Goal: Transaction & Acquisition: Purchase product/service

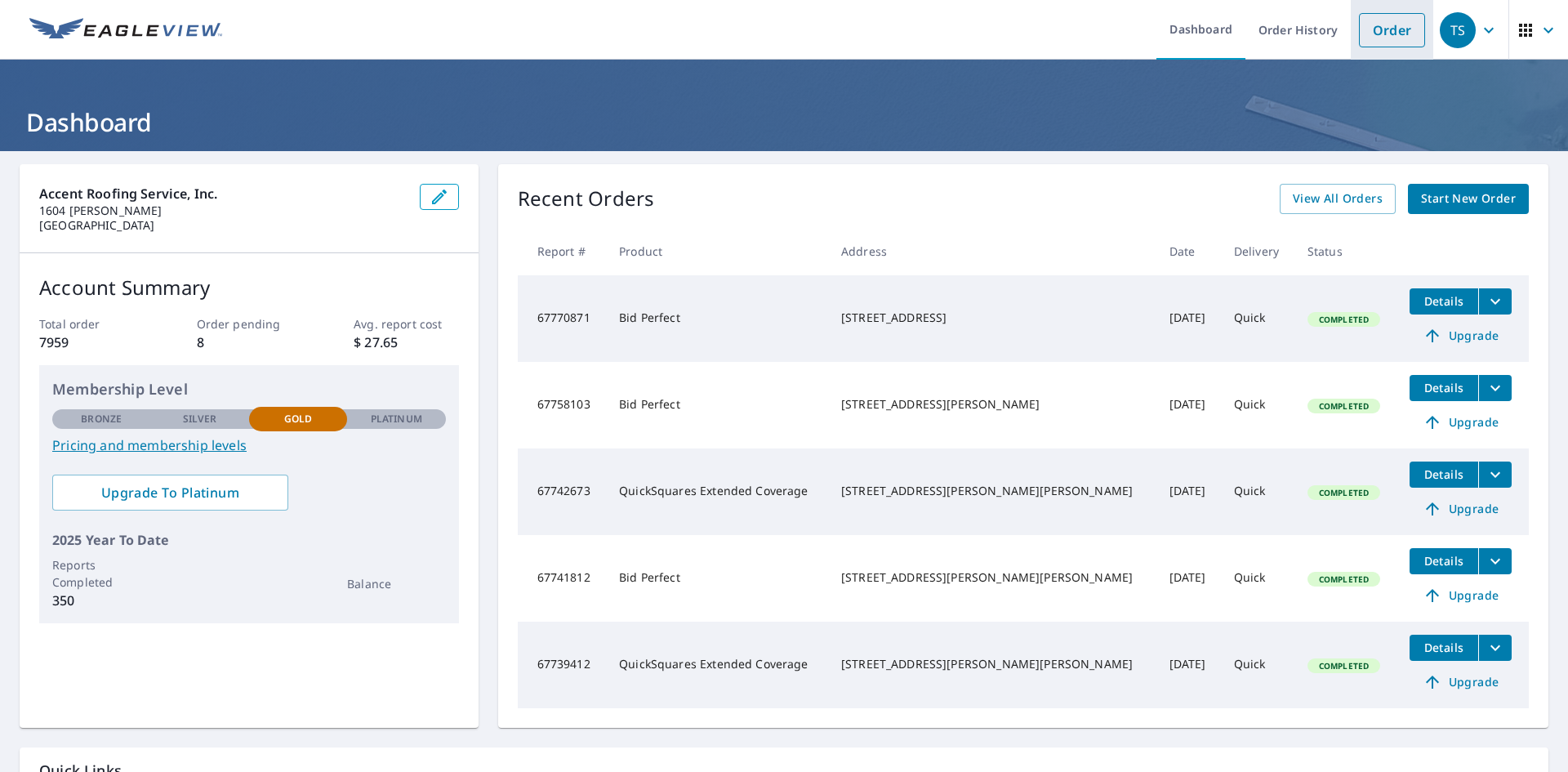
click at [1395, 34] on link "Order" at bounding box center [1392, 31] width 66 height 35
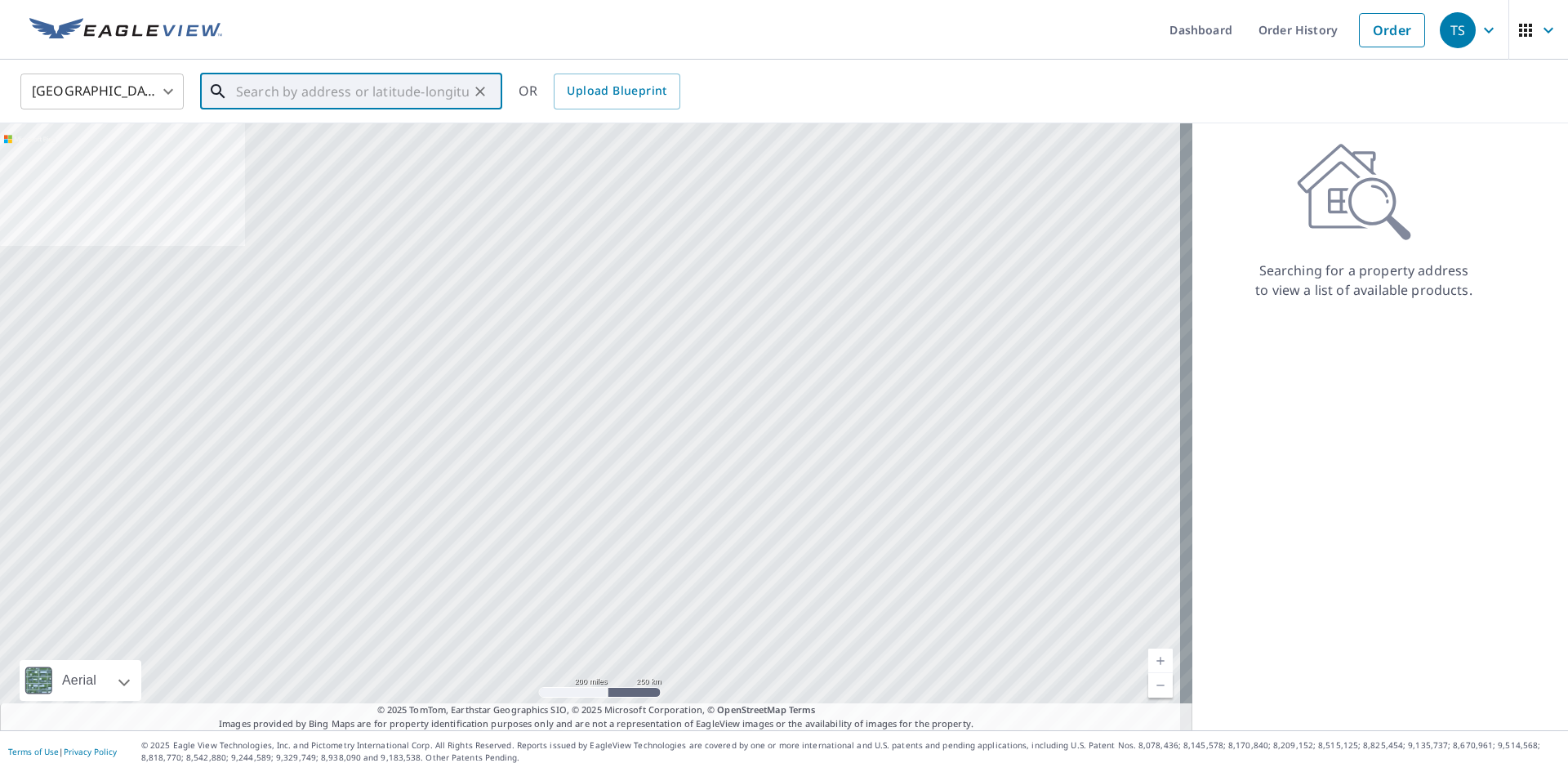
click at [410, 107] on input "text" at bounding box center [353, 91] width 233 height 45
paste input "41 Plantation Trce"
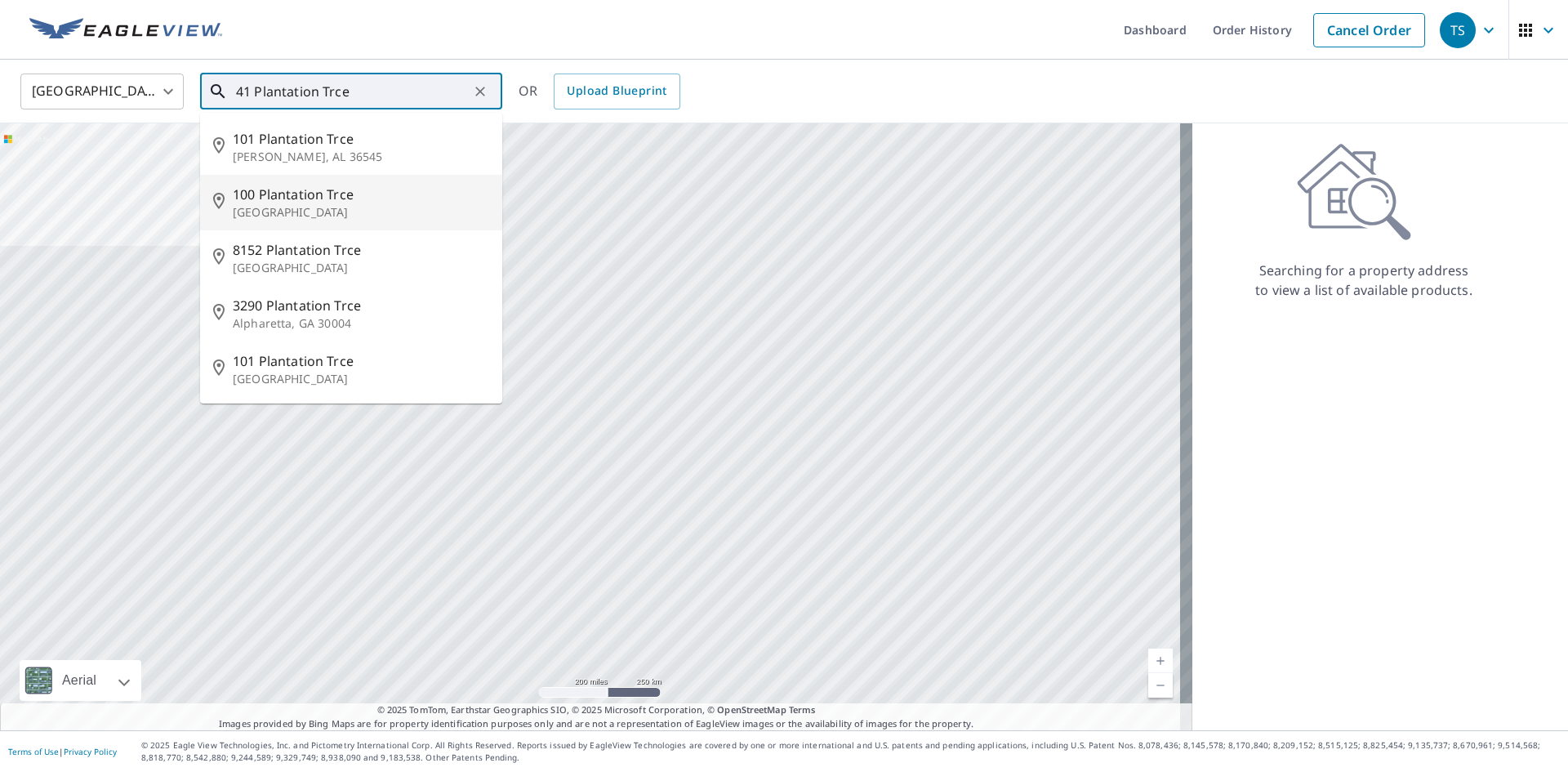
click at [359, 190] on span "100 Plantation Trce" at bounding box center [361, 195] width 256 height 19
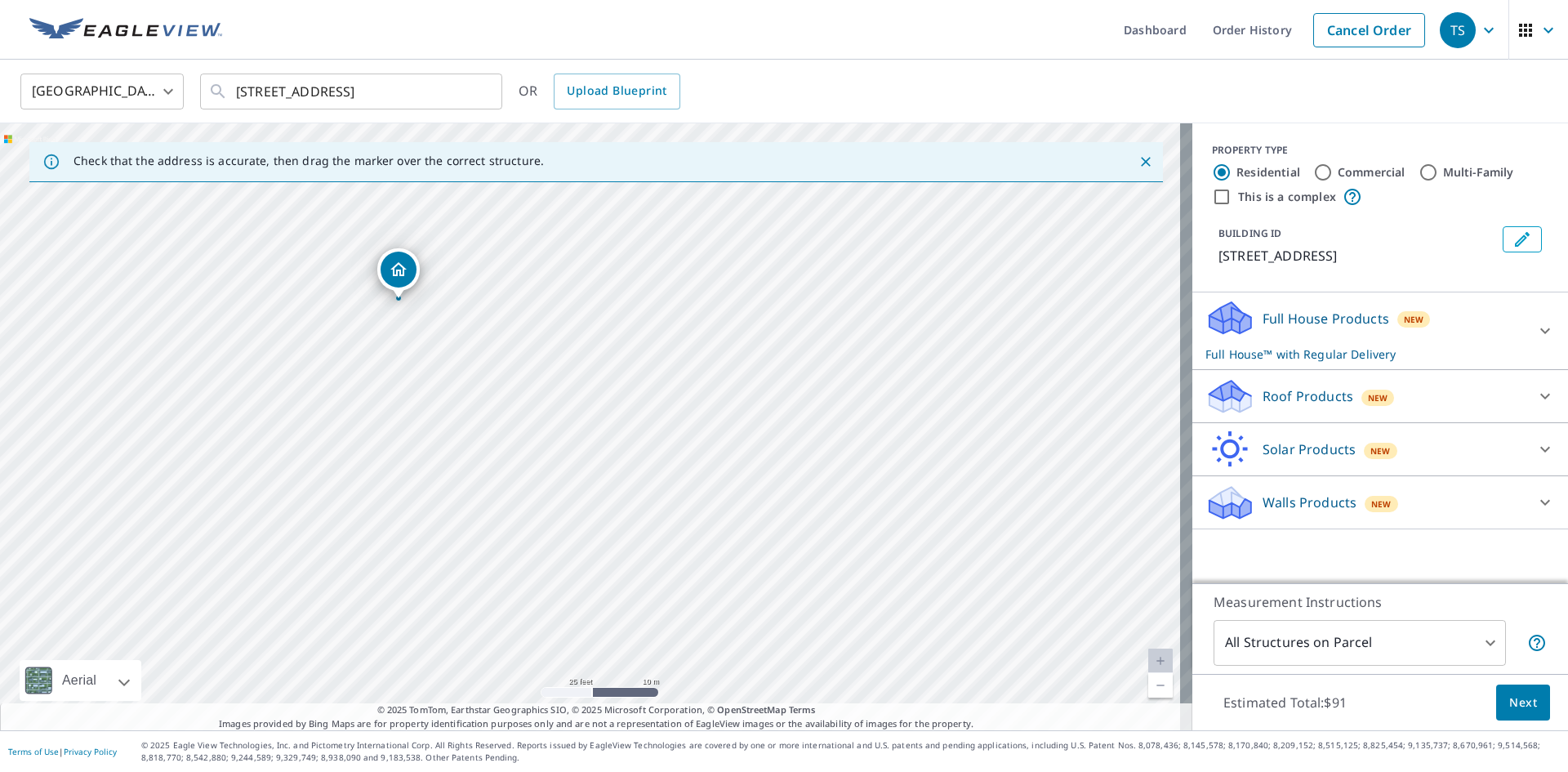
drag, startPoint x: 518, startPoint y: 454, endPoint x: 464, endPoint y: 341, distance: 125.2
click at [464, 341] on div "[STREET_ADDRESS]" at bounding box center [596, 427] width 1192 height 607
drag, startPoint x: 401, startPoint y: 267, endPoint x: 578, endPoint y: 420, distance: 234.0
drag, startPoint x: 586, startPoint y: 404, endPoint x: 364, endPoint y: 244, distance: 273.6
drag, startPoint x: 580, startPoint y: 399, endPoint x: 602, endPoint y: 443, distance: 49.2
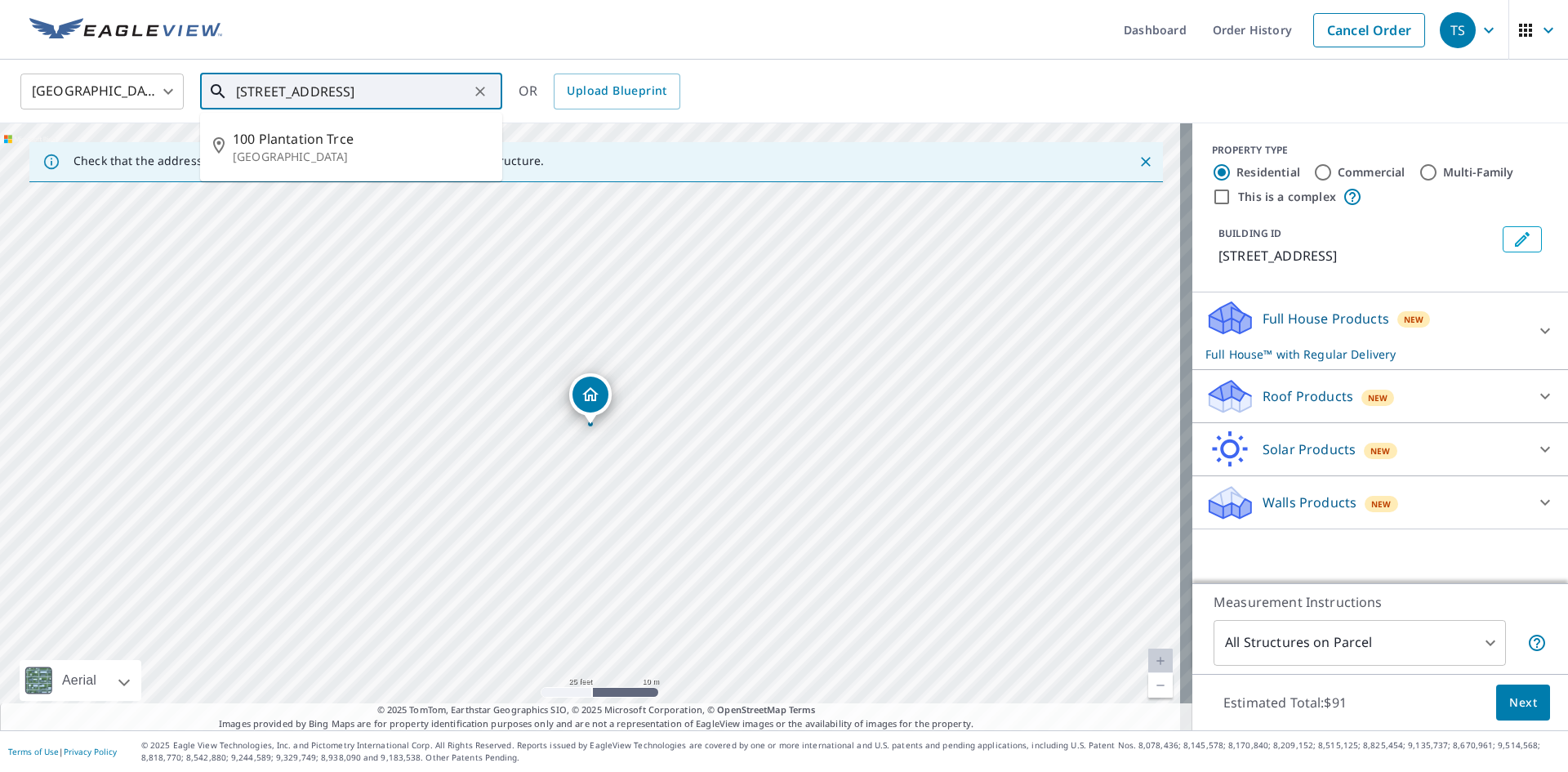
click at [265, 102] on input "[STREET_ADDRESS]" at bounding box center [353, 91] width 233 height 45
paste input "41 Plantation Trce"
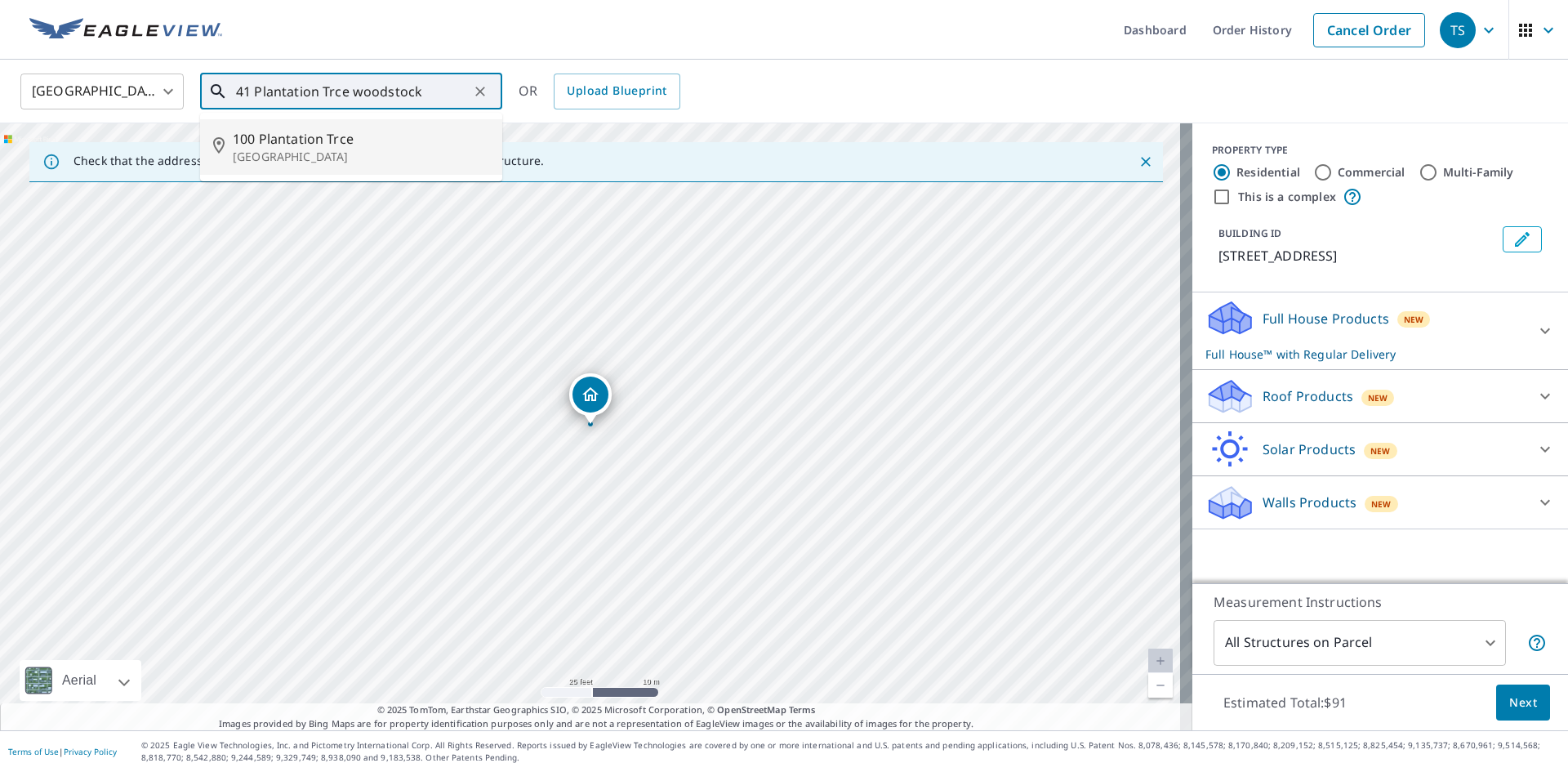
click at [327, 155] on p "[GEOGRAPHIC_DATA]" at bounding box center [361, 156] width 256 height 16
type input "[STREET_ADDRESS]"
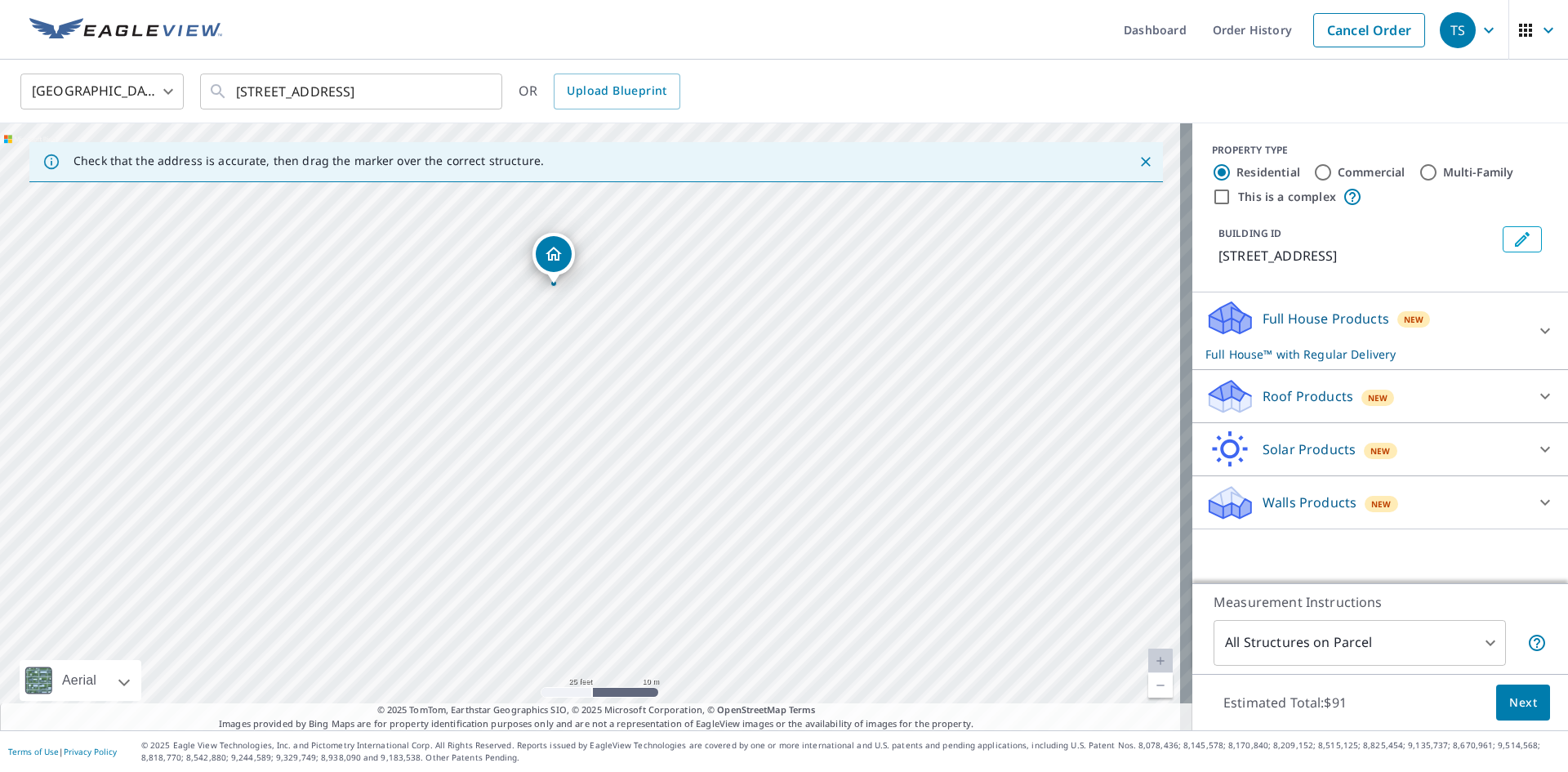
drag, startPoint x: 814, startPoint y: 472, endPoint x: 641, endPoint y: 468, distance: 173.0
click at [641, 468] on div "[STREET_ADDRESS]" at bounding box center [596, 427] width 1192 height 607
drag, startPoint x: 555, startPoint y: 254, endPoint x: 730, endPoint y: 426, distance: 245.4
click at [1289, 406] on p "Roof Products" at bounding box center [1308, 396] width 91 height 19
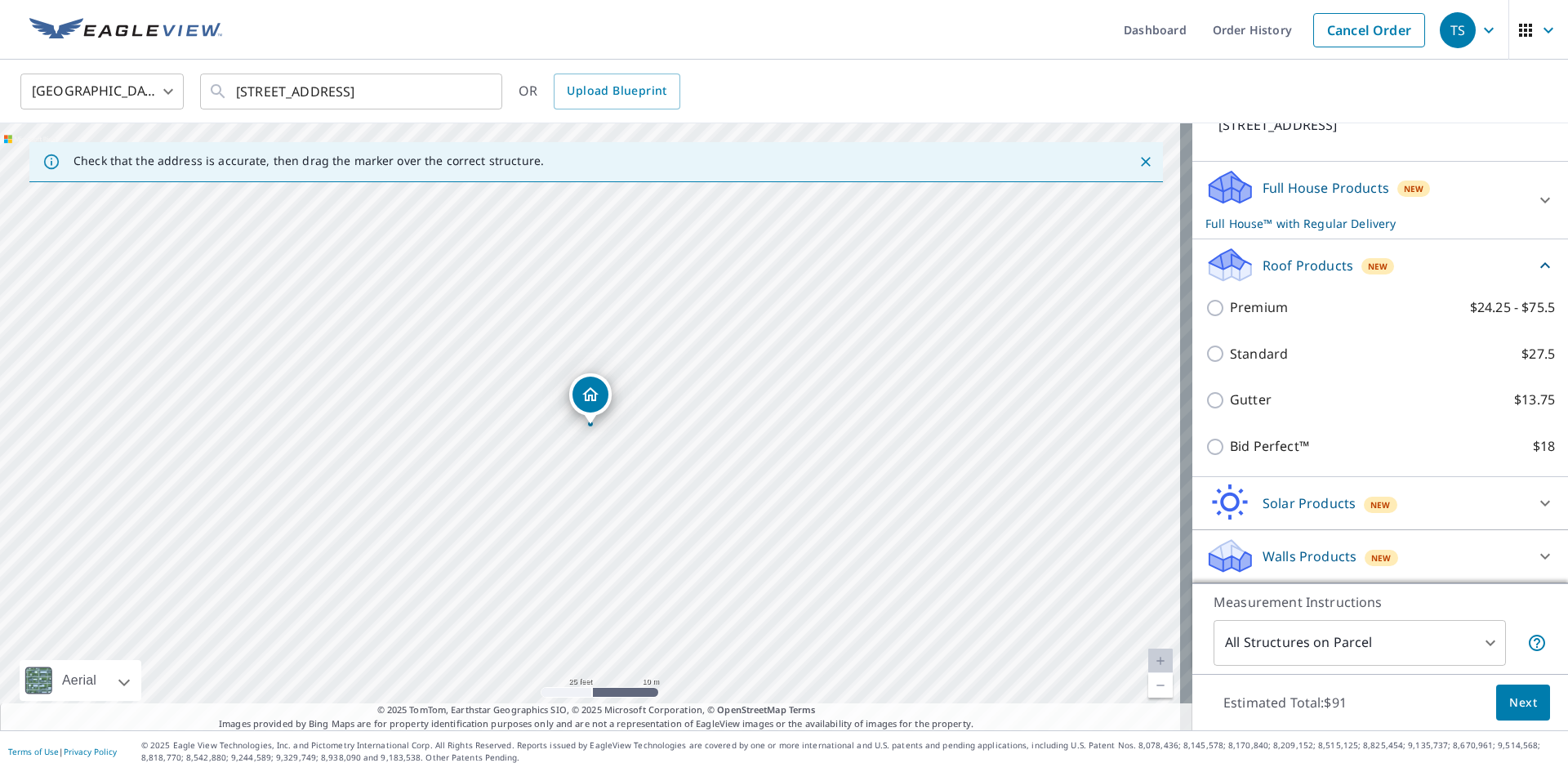
scroll to position [150, 0]
click at [1230, 451] on p "Bid Perfect™" at bounding box center [1269, 446] width 79 height 20
click at [1226, 451] on input "Bid Perfect™ $18" at bounding box center [1217, 446] width 24 height 19
checkbox input "true"
type input "1"
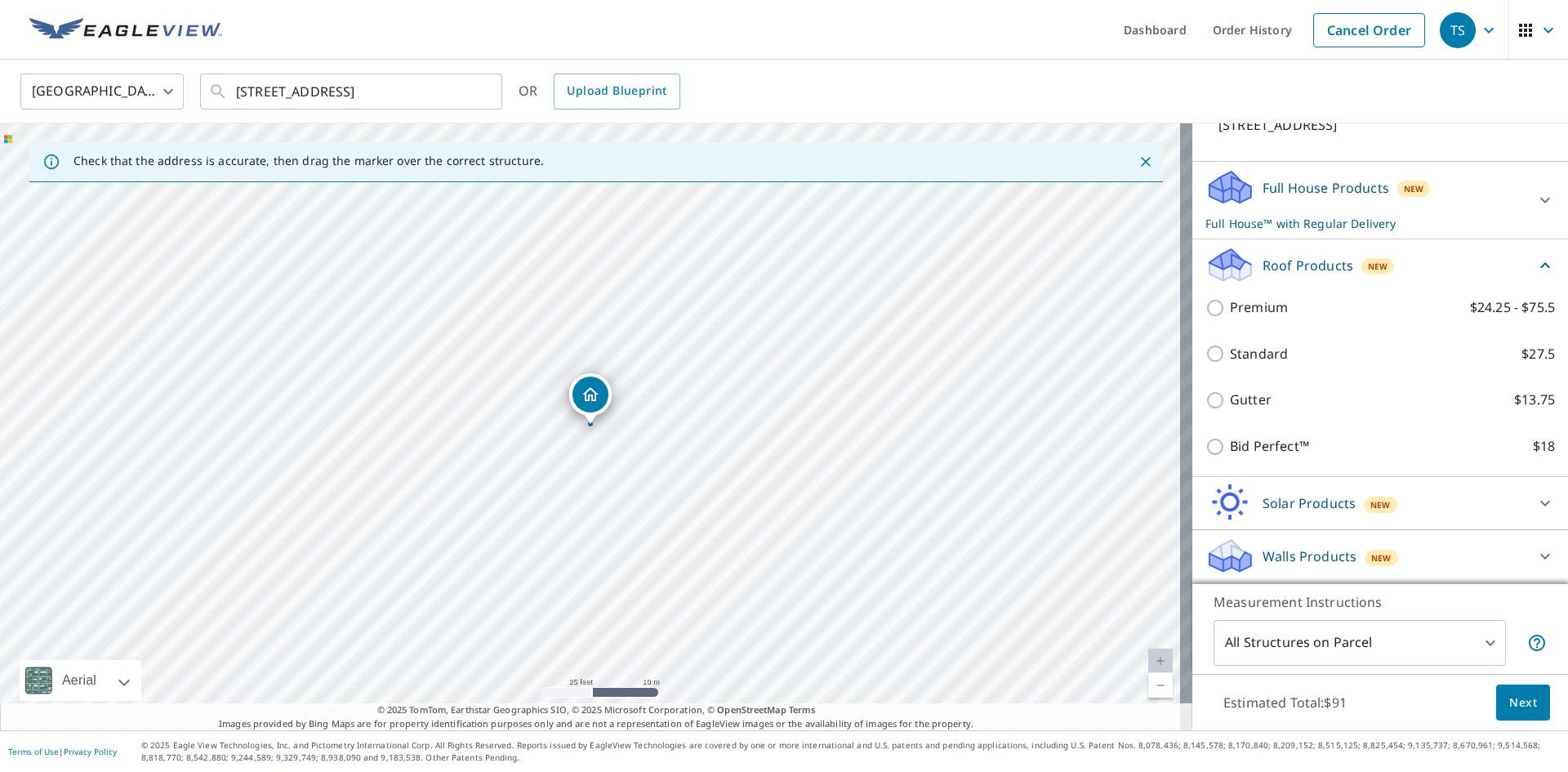
checkbox input "false"
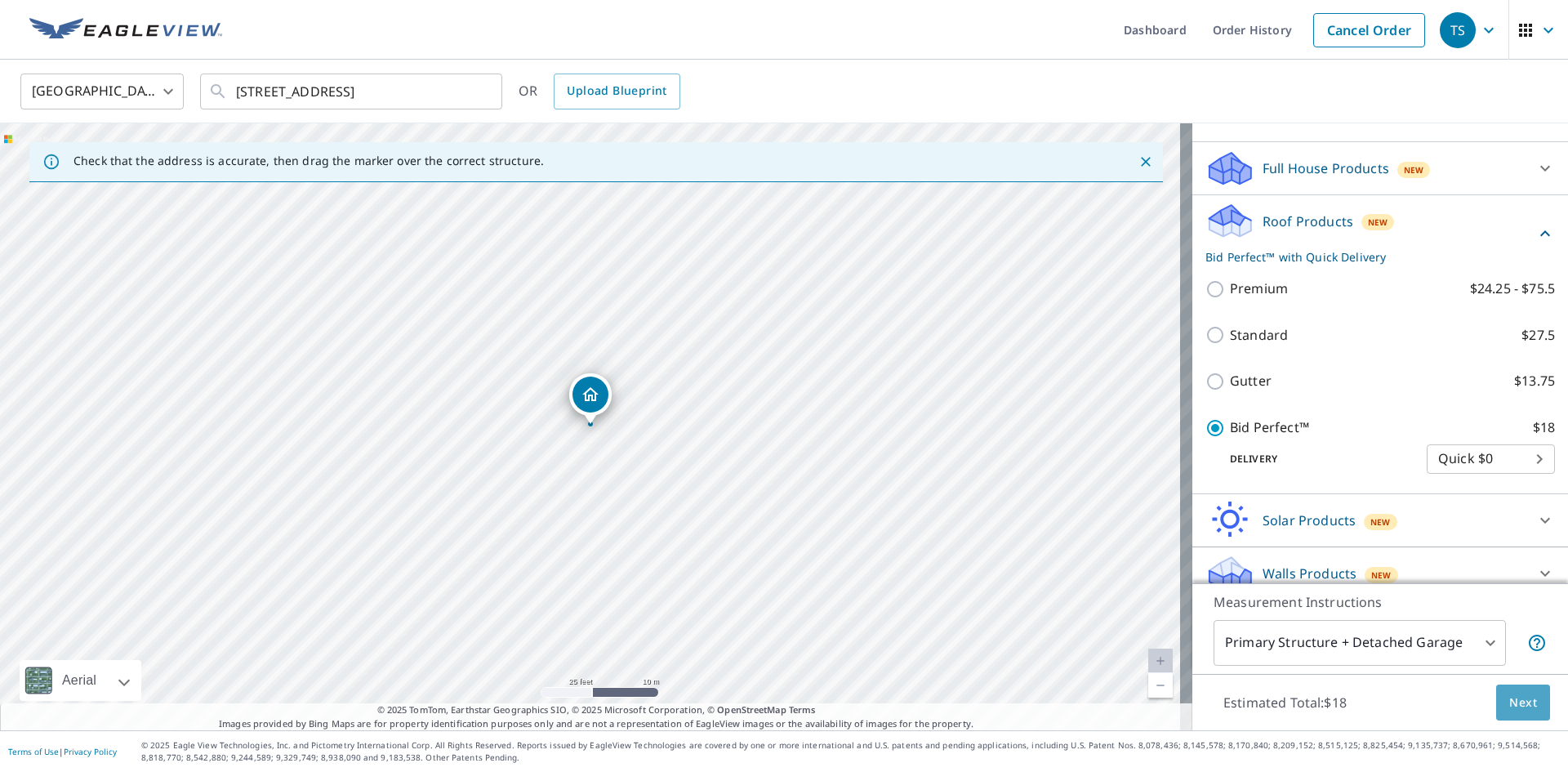
click at [1509, 697] on span "Next" at bounding box center [1523, 703] width 28 height 20
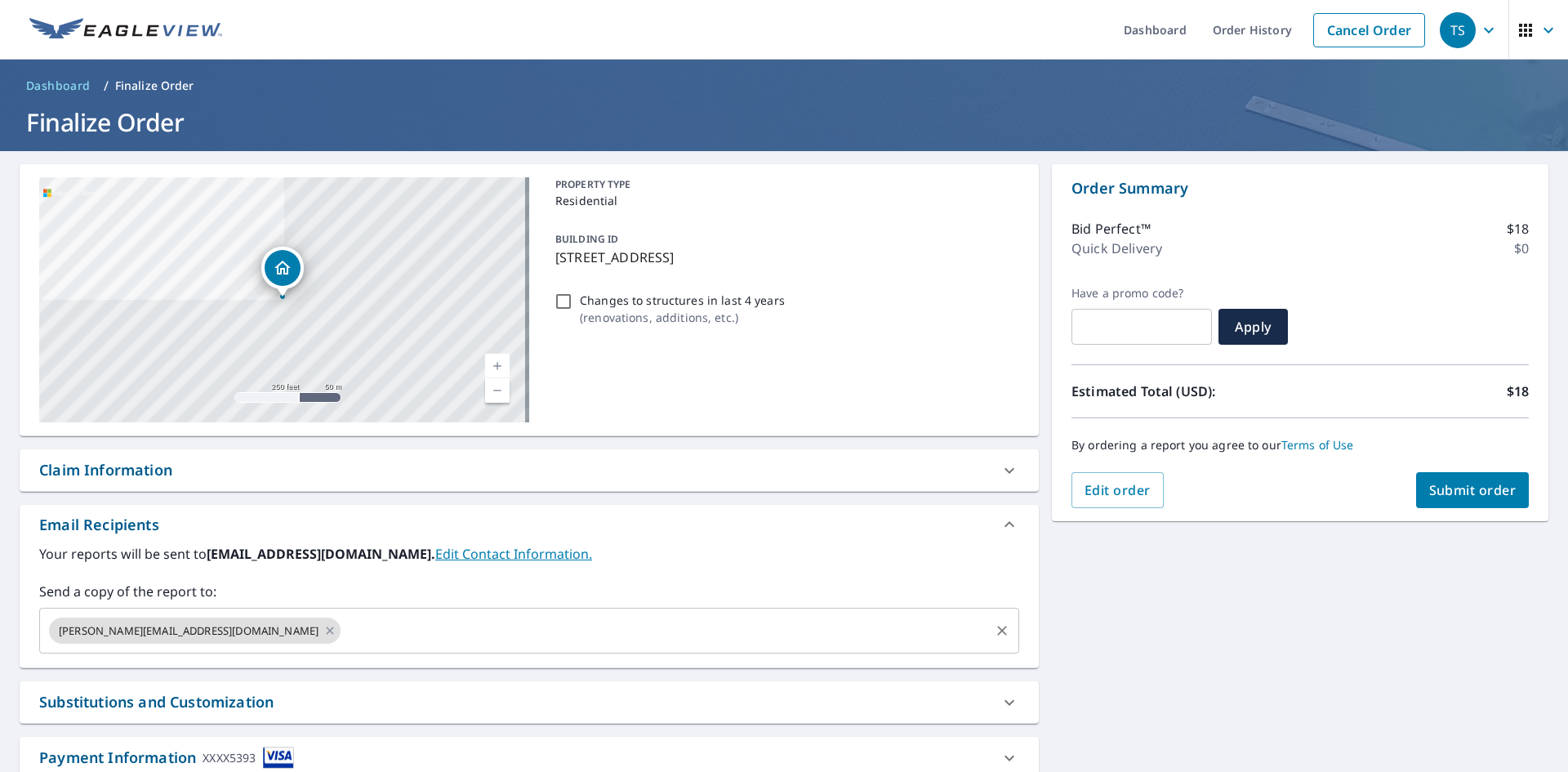
click at [385, 628] on input "text" at bounding box center [665, 630] width 645 height 31
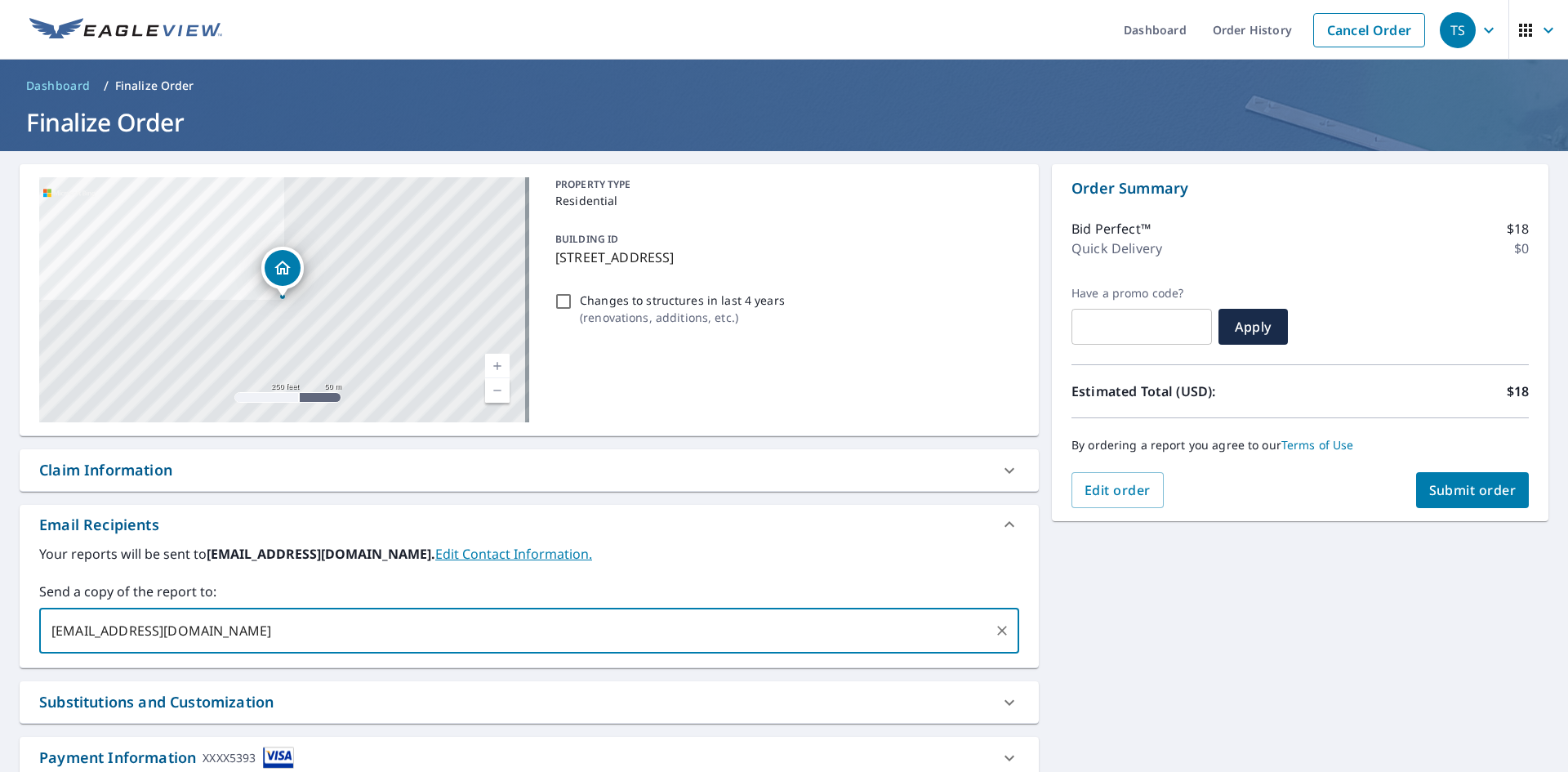
type input "[EMAIL_ADDRESS][DOMAIN_NAME]"
click at [1449, 483] on span "Submit order" at bounding box center [1473, 490] width 88 height 18
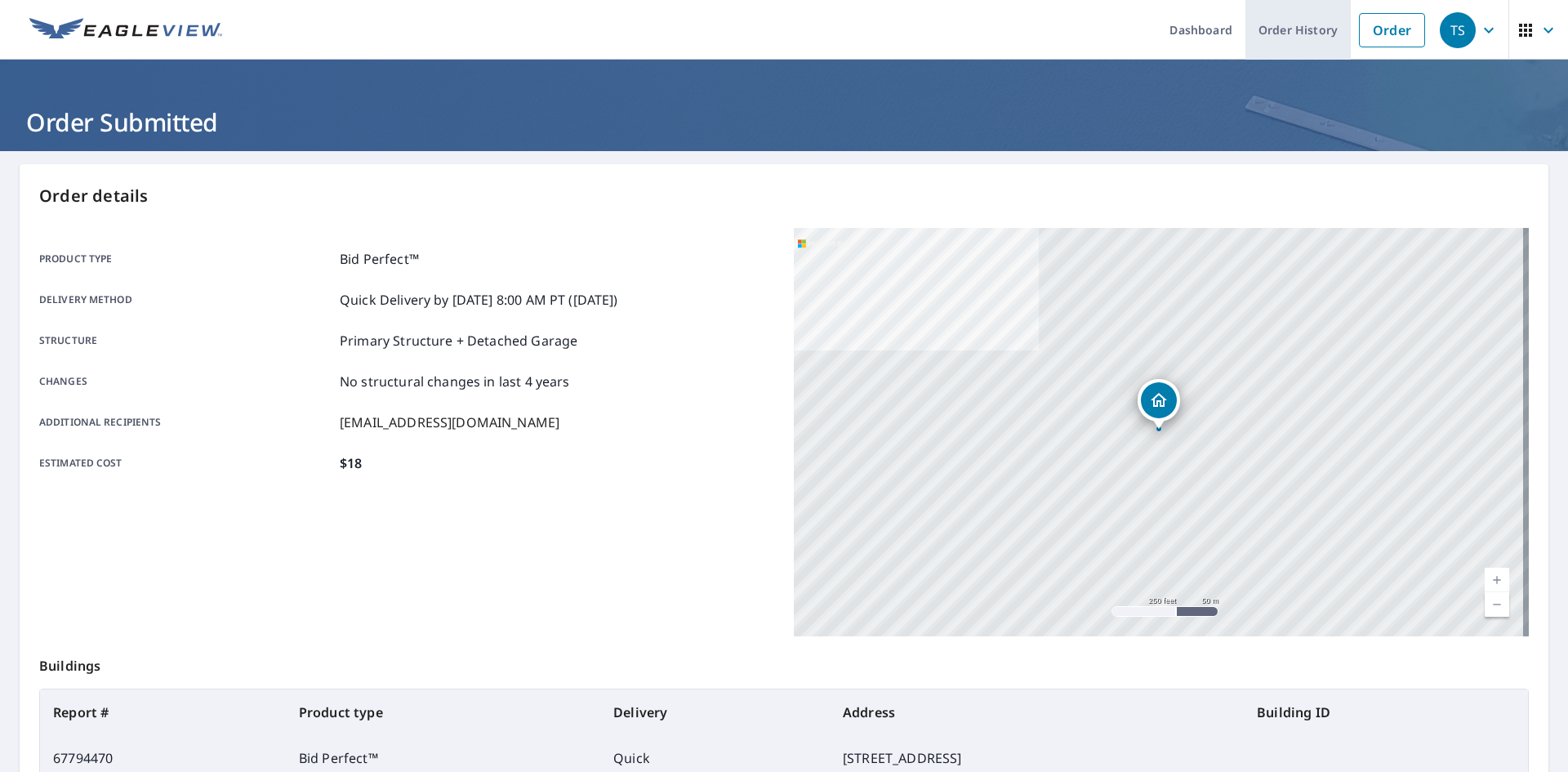
click at [1274, 29] on link "Order History" at bounding box center [1298, 30] width 105 height 60
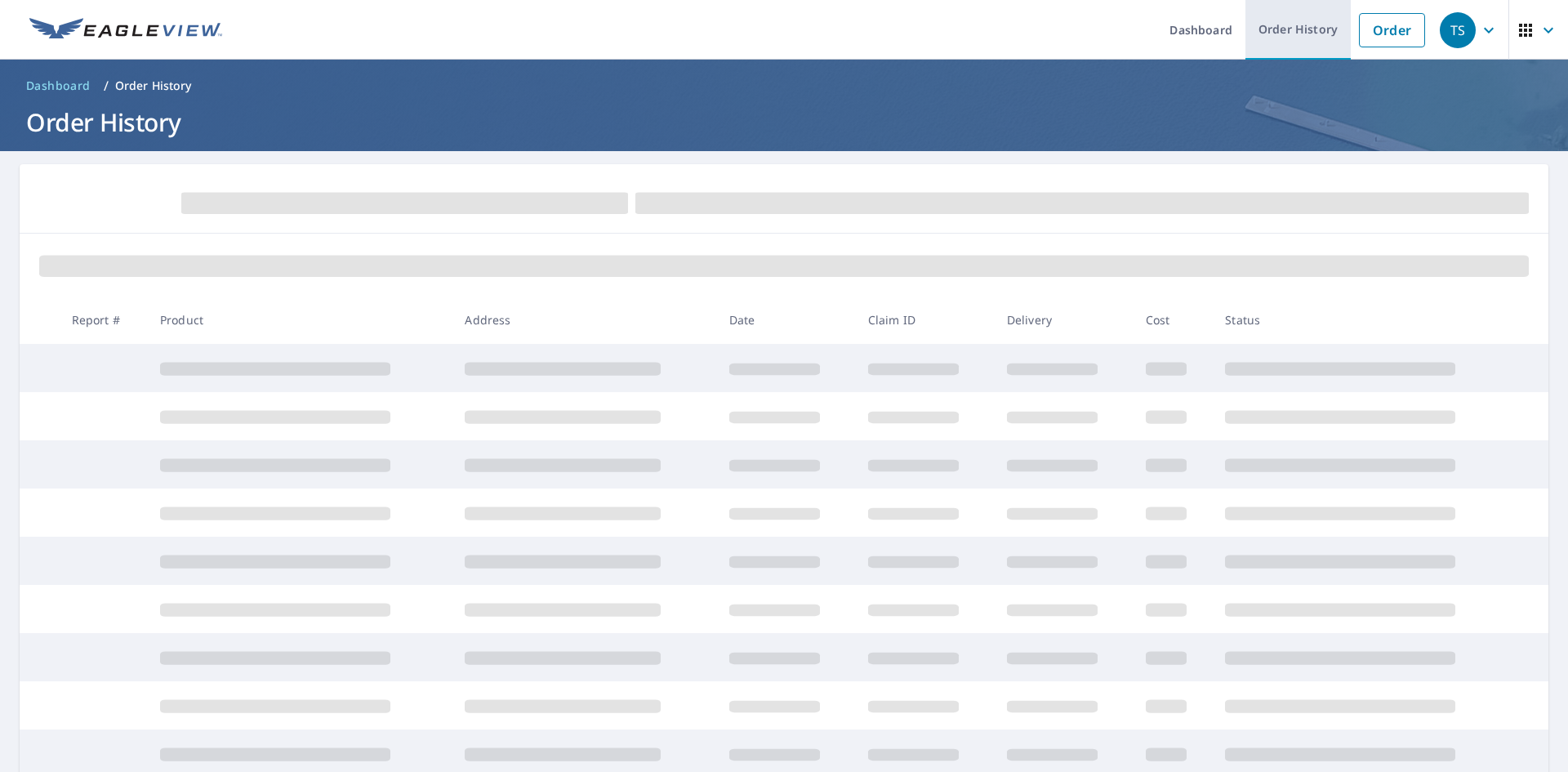
click at [1283, 38] on link "Order History" at bounding box center [1298, 30] width 105 height 60
click at [1360, 28] on link "Order" at bounding box center [1392, 31] width 66 height 35
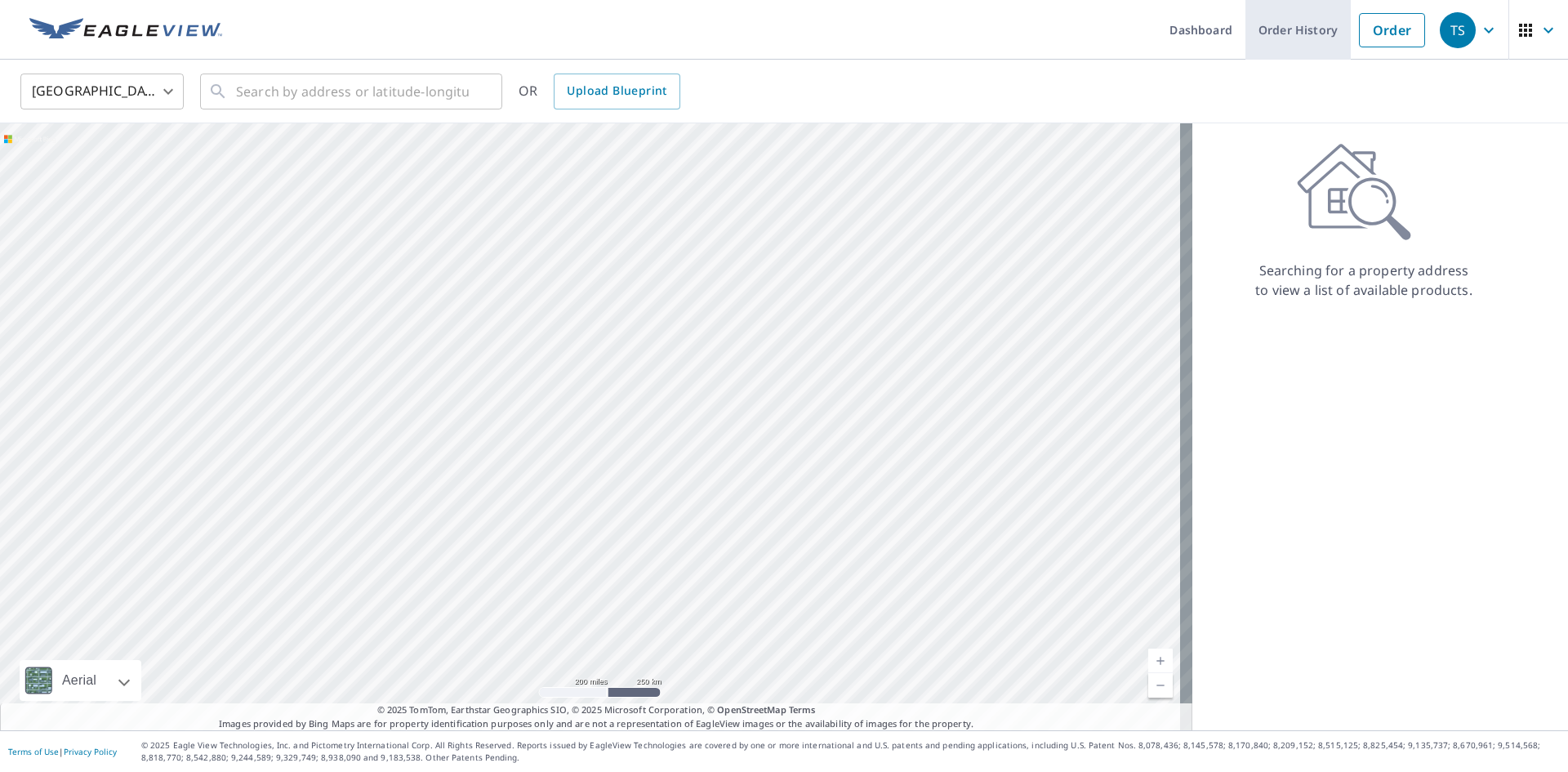
click at [1288, 18] on link "Order History" at bounding box center [1298, 30] width 105 height 60
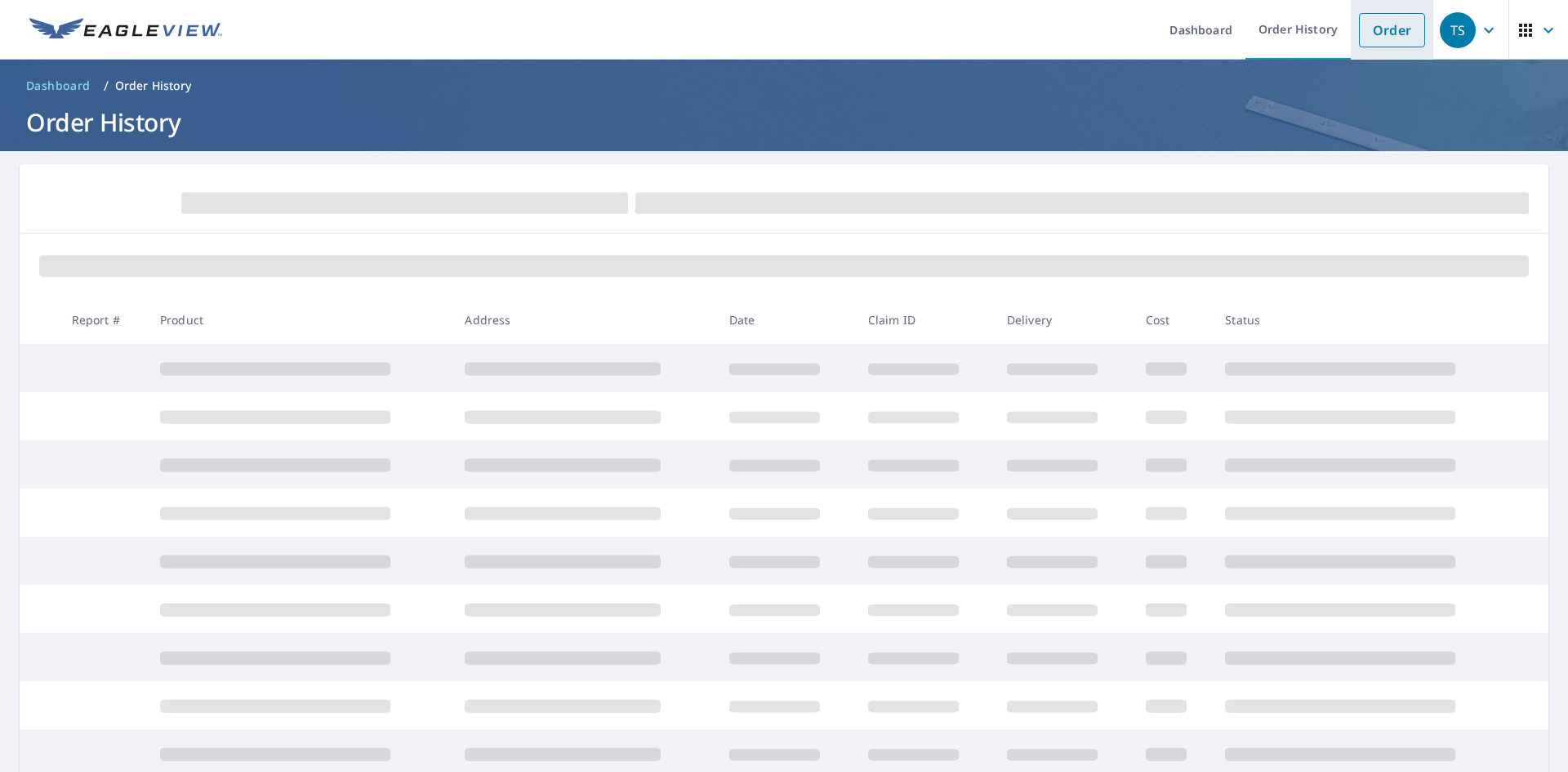
click at [1351, 33] on li "Order" at bounding box center [1393, 30] width 83 height 60
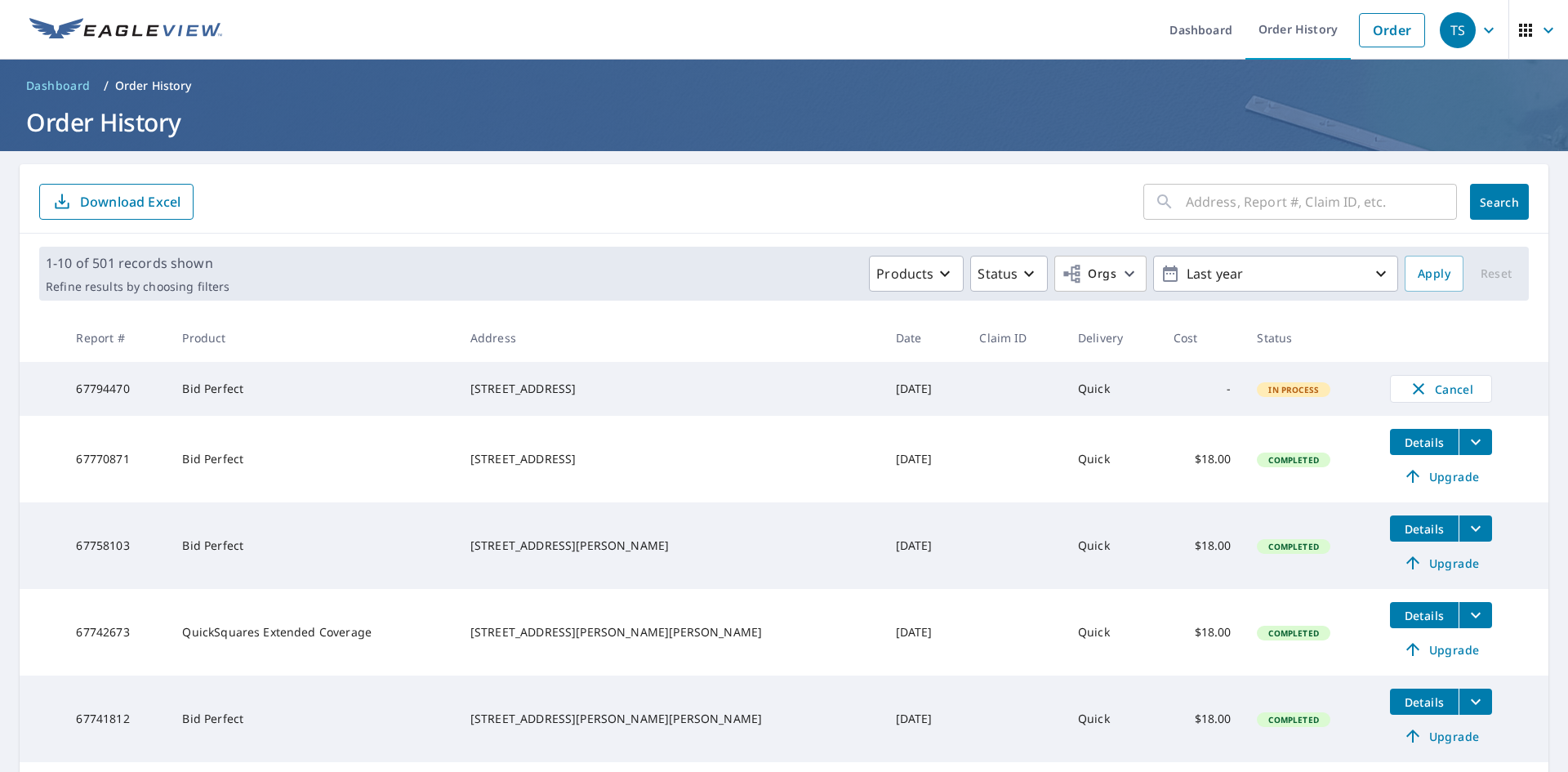
click at [1199, 199] on input "text" at bounding box center [1321, 201] width 271 height 45
type input "755"
click button "Search" at bounding box center [1500, 201] width 59 height 36
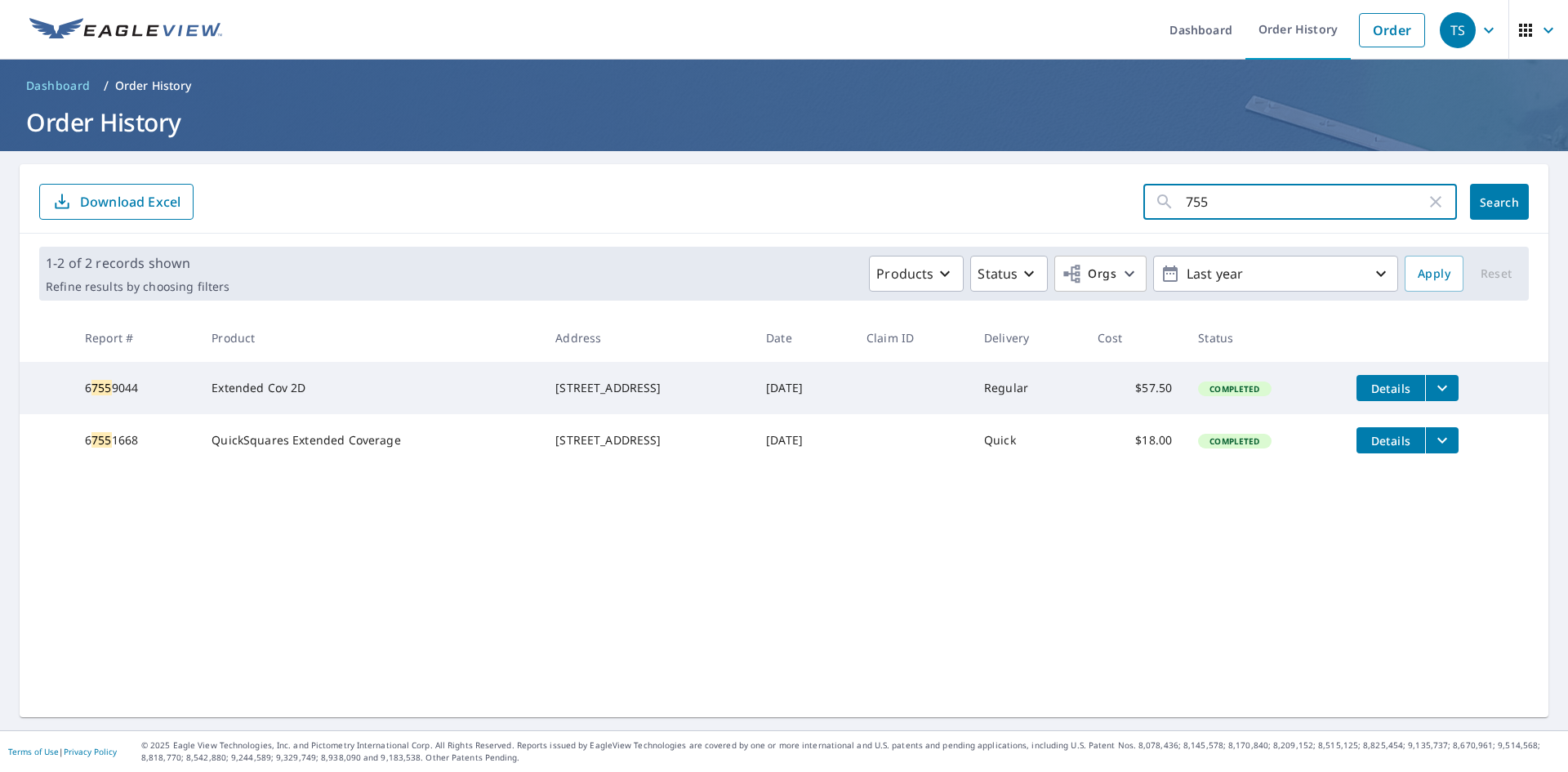
click at [1290, 211] on input "755" at bounding box center [1306, 201] width 240 height 45
type input "755 heards"
click button "Search" at bounding box center [1500, 201] width 59 height 36
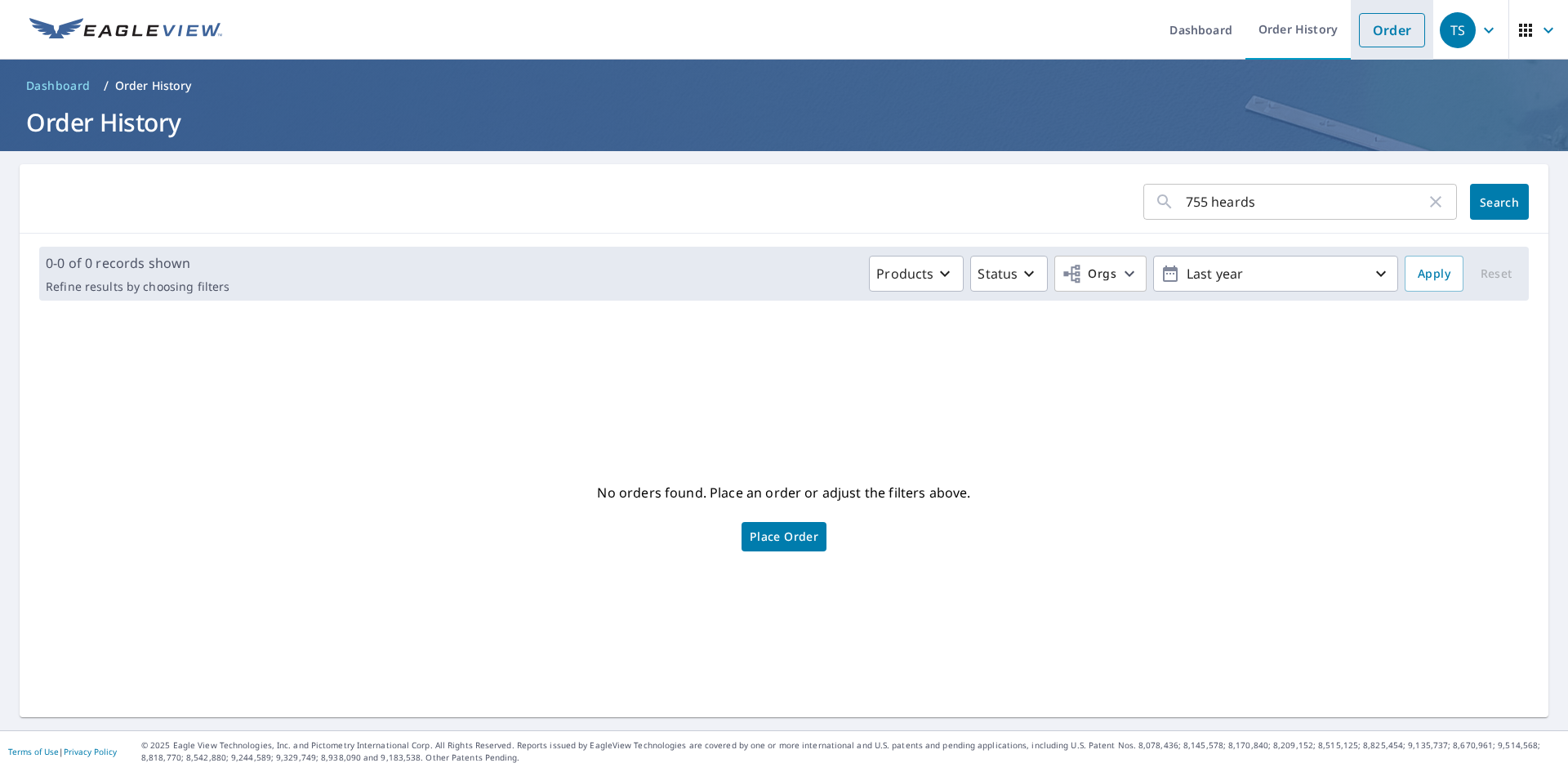
click at [1372, 47] on li "Order" at bounding box center [1393, 30] width 83 height 60
click at [1394, 35] on link "Order" at bounding box center [1392, 31] width 66 height 35
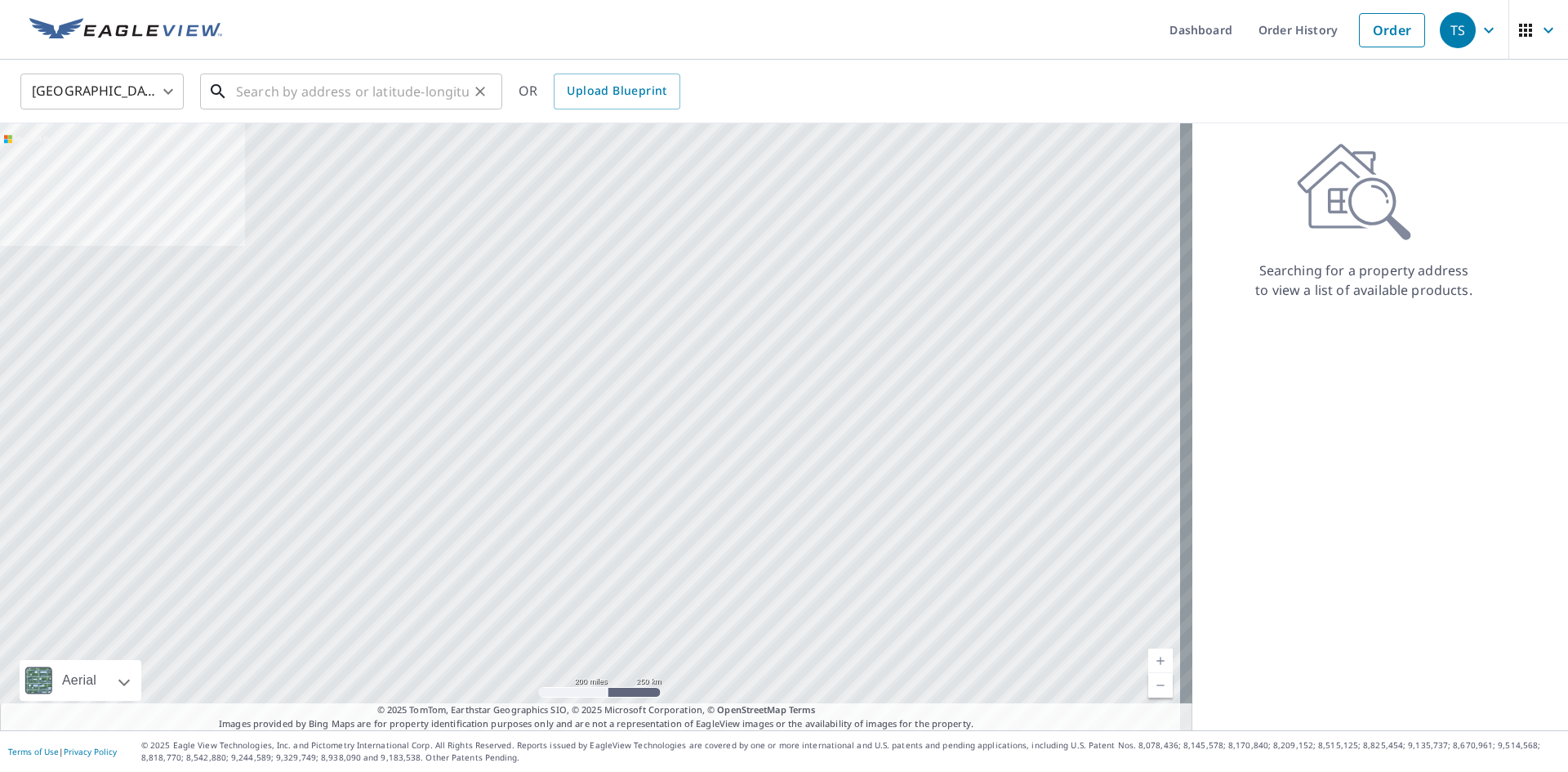
click at [271, 86] on input "text" at bounding box center [353, 91] width 233 height 45
paste input "[STREET_ADDRESS]"
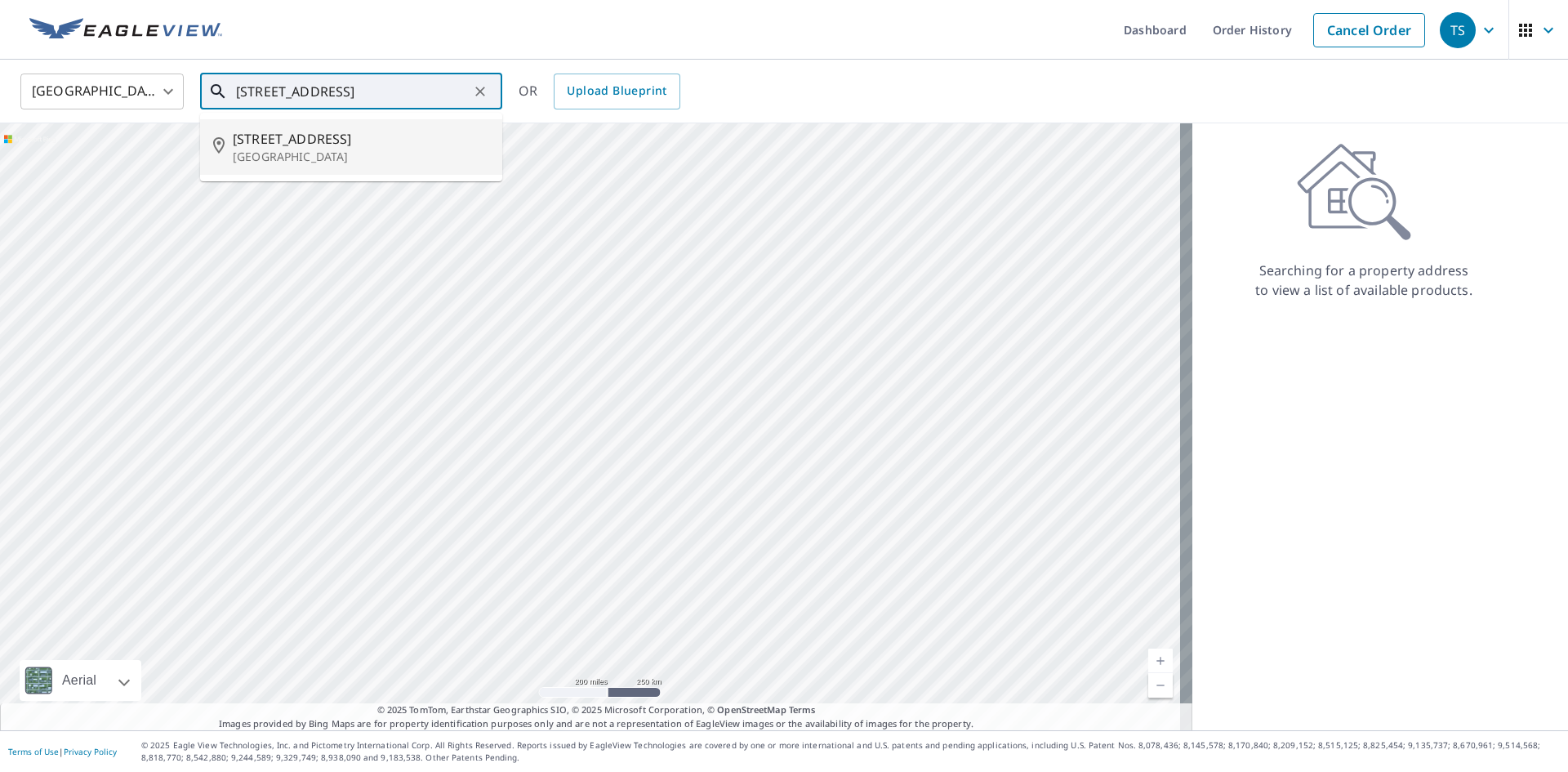
click at [430, 162] on p "[GEOGRAPHIC_DATA]" at bounding box center [361, 156] width 256 height 16
type input "[STREET_ADDRESS]"
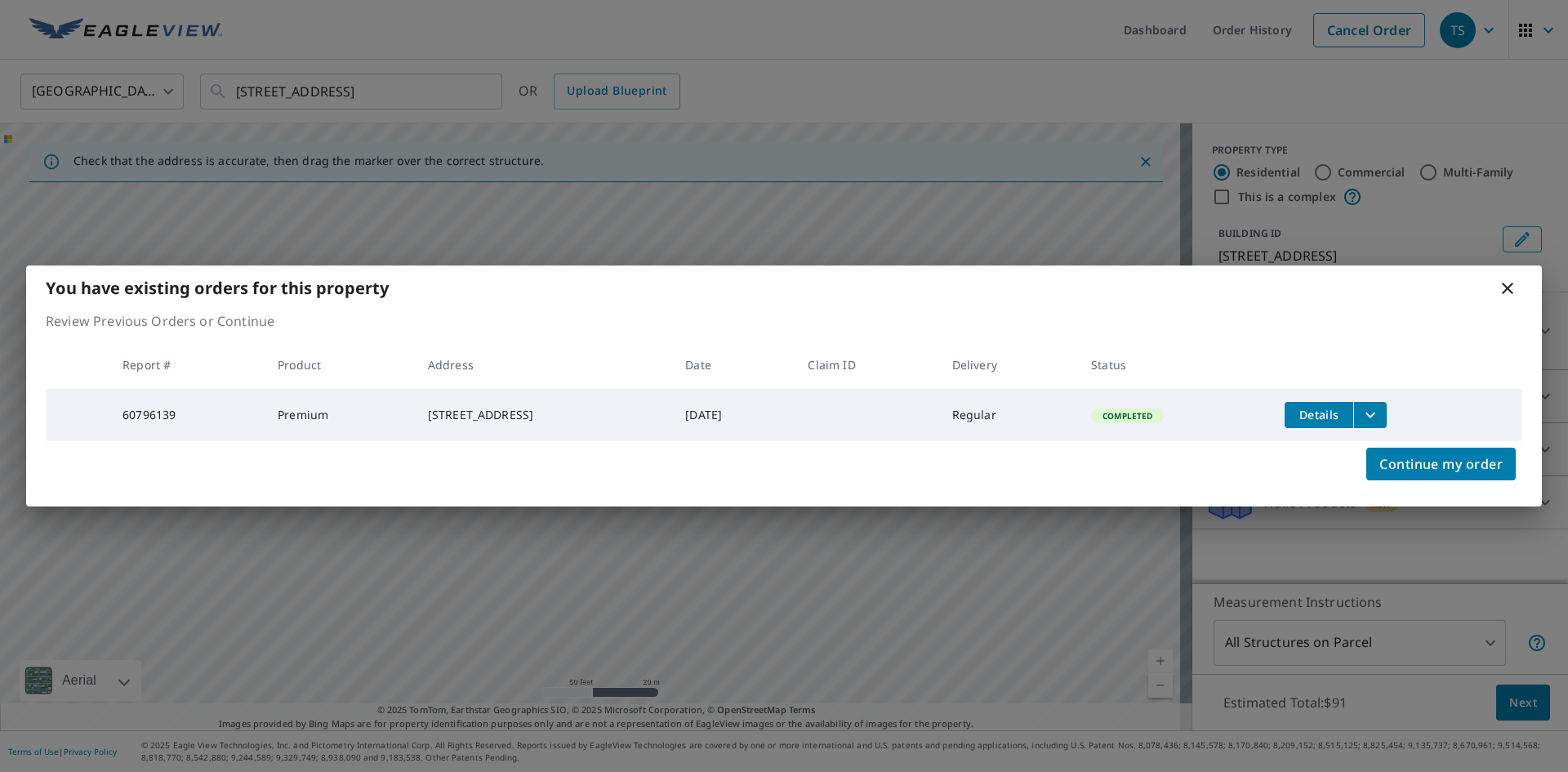
click at [1380, 415] on icon "filesDropdownBtn-60796139" at bounding box center [1370, 414] width 19 height 19
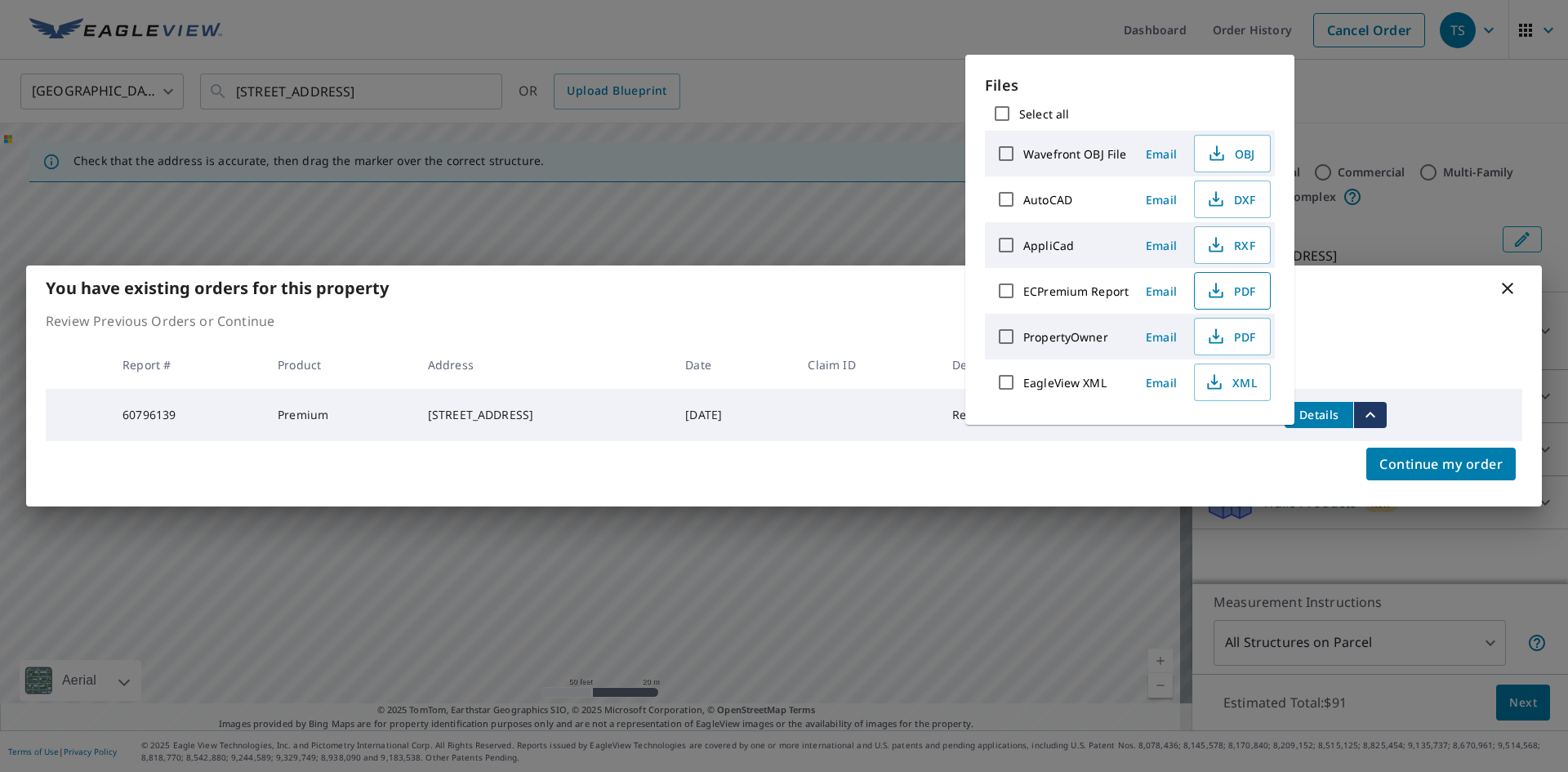
click at [1221, 290] on icon "button" at bounding box center [1216, 291] width 19 height 19
